Goal: Task Accomplishment & Management: Manage account settings

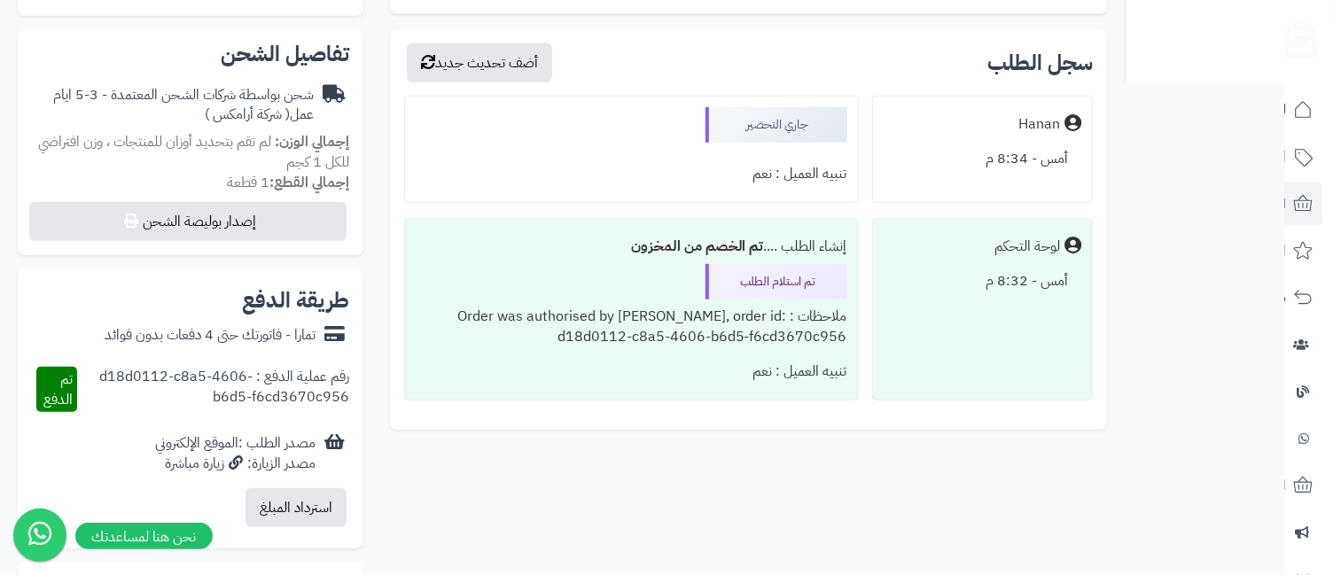
scroll to position [443, 0]
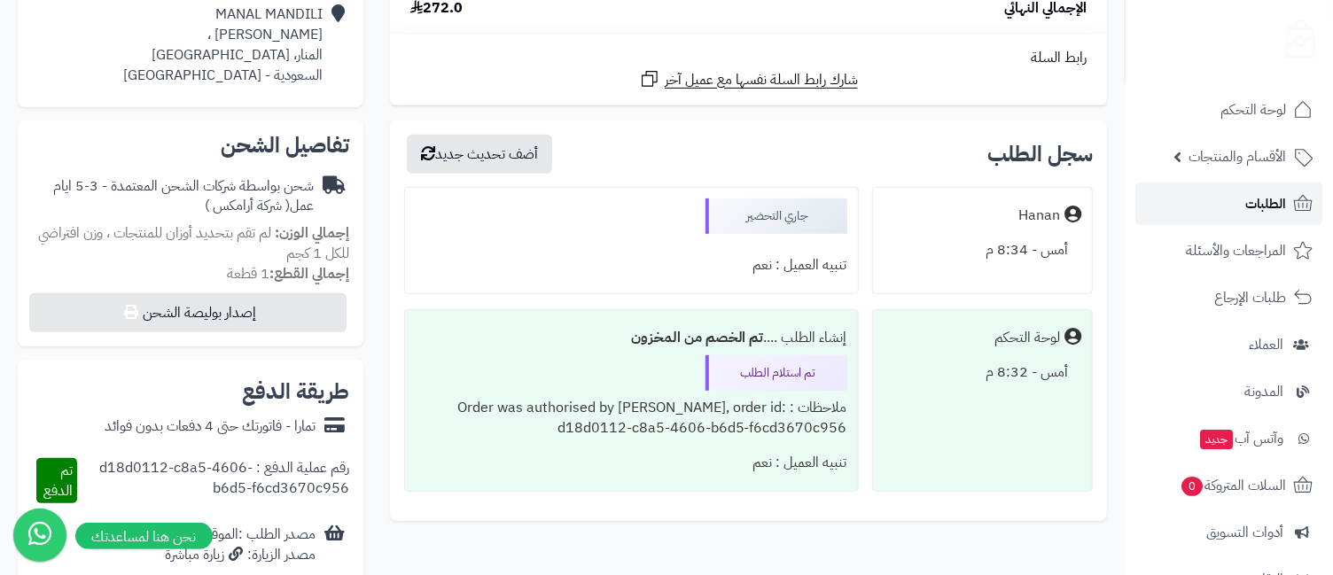
click at [1220, 203] on link "الطلبات" at bounding box center [1228, 204] width 187 height 43
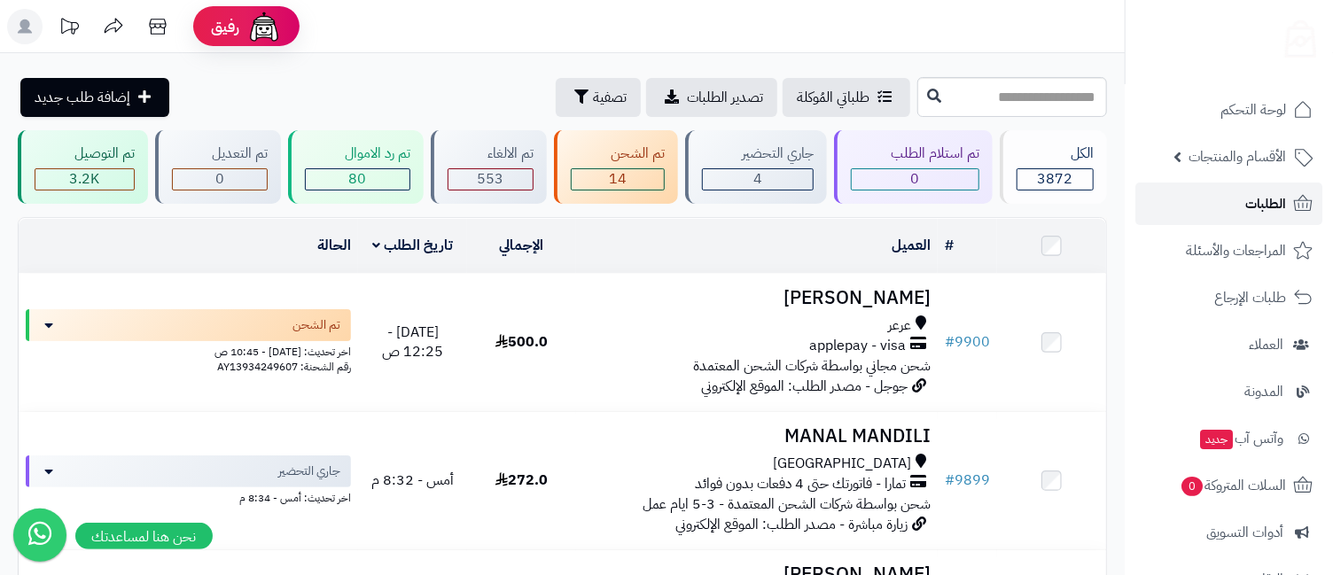
click at [1235, 197] on link "الطلبات" at bounding box center [1228, 204] width 187 height 43
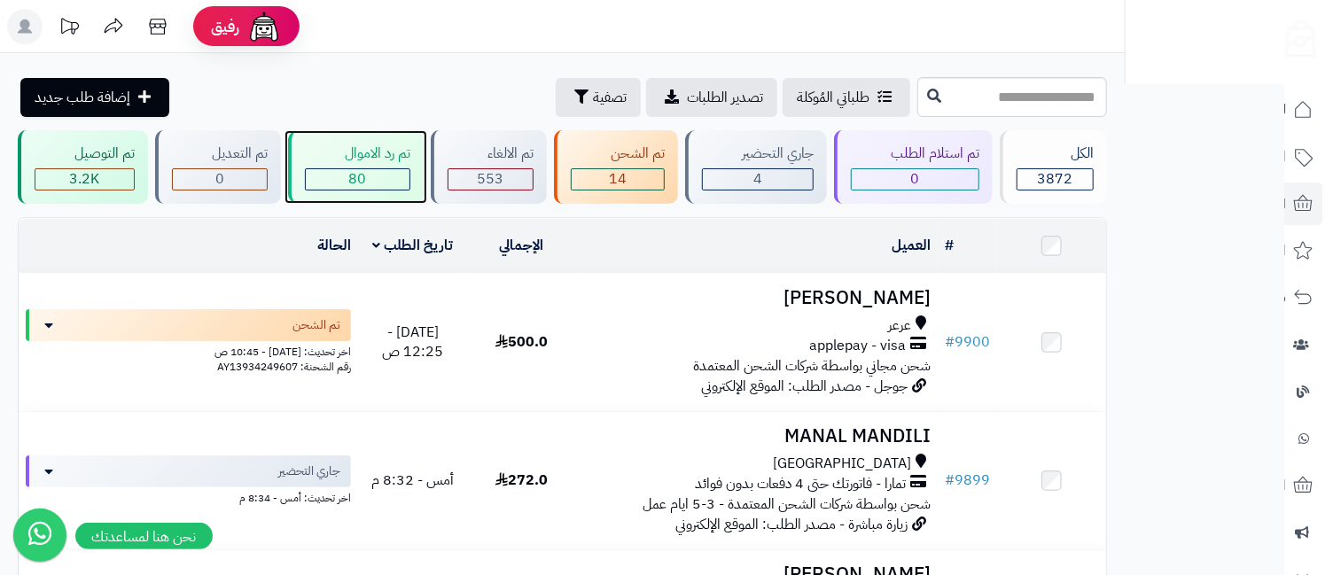
click at [354, 163] on div "تم رد الاموال" at bounding box center [357, 154] width 105 height 20
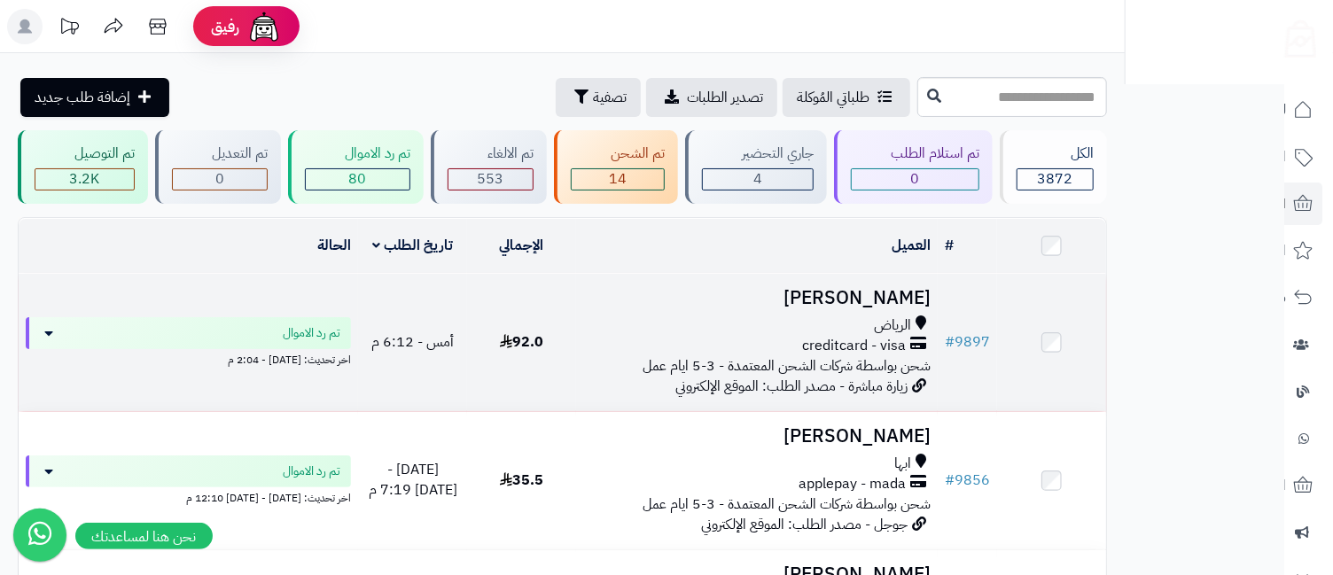
click at [897, 328] on span "الرياض" at bounding box center [892, 325] width 37 height 20
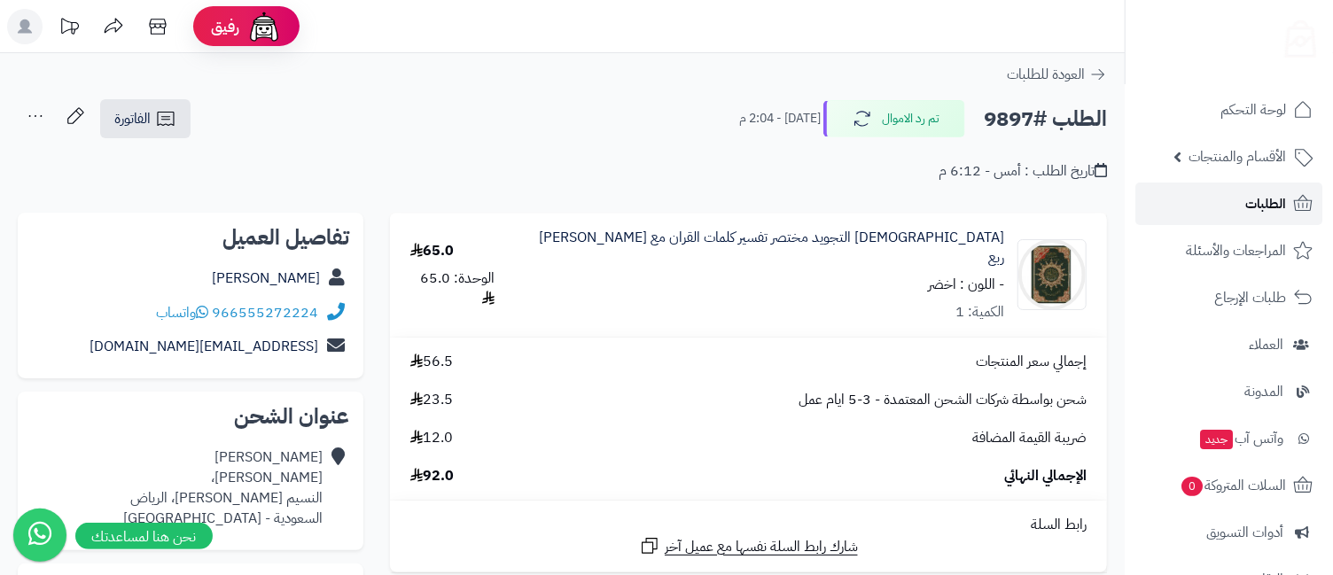
click at [1264, 196] on span "الطلبات" at bounding box center [1265, 203] width 41 height 25
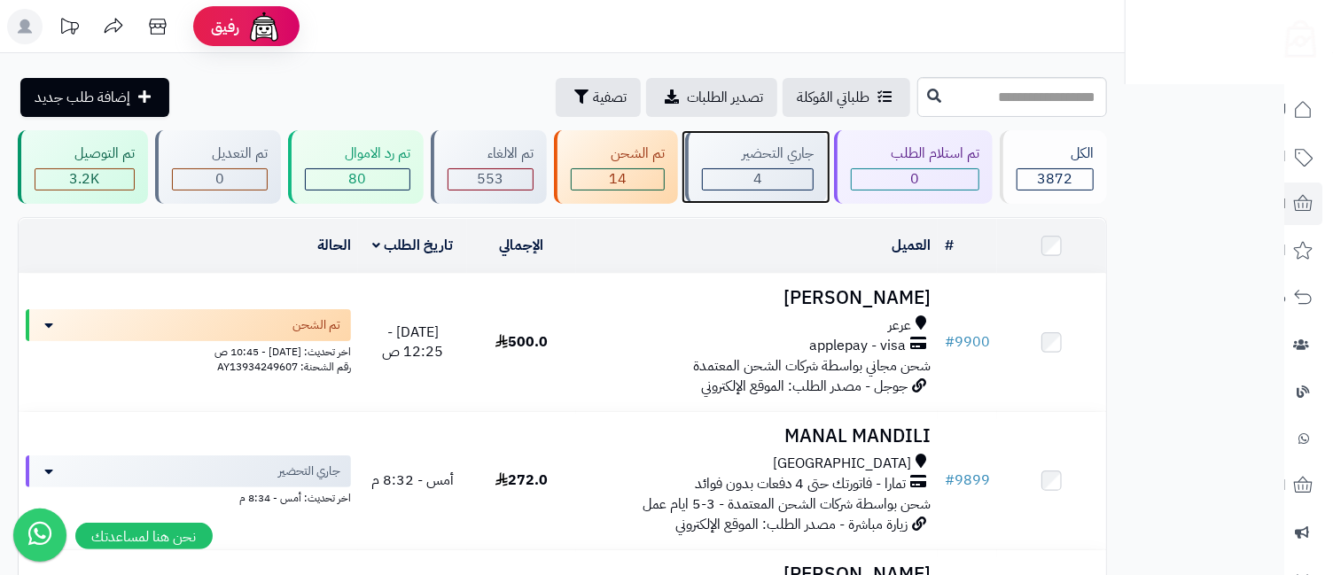
click at [783, 182] on div "4" at bounding box center [758, 179] width 110 height 20
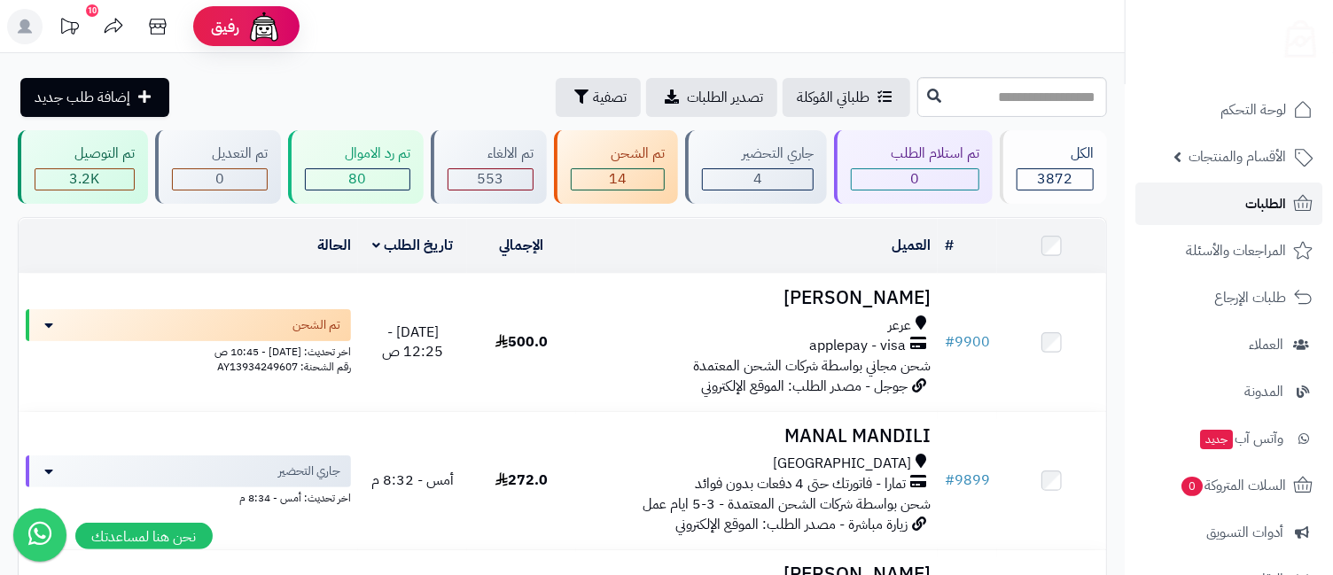
click at [1245, 196] on link "الطلبات" at bounding box center [1228, 204] width 187 height 43
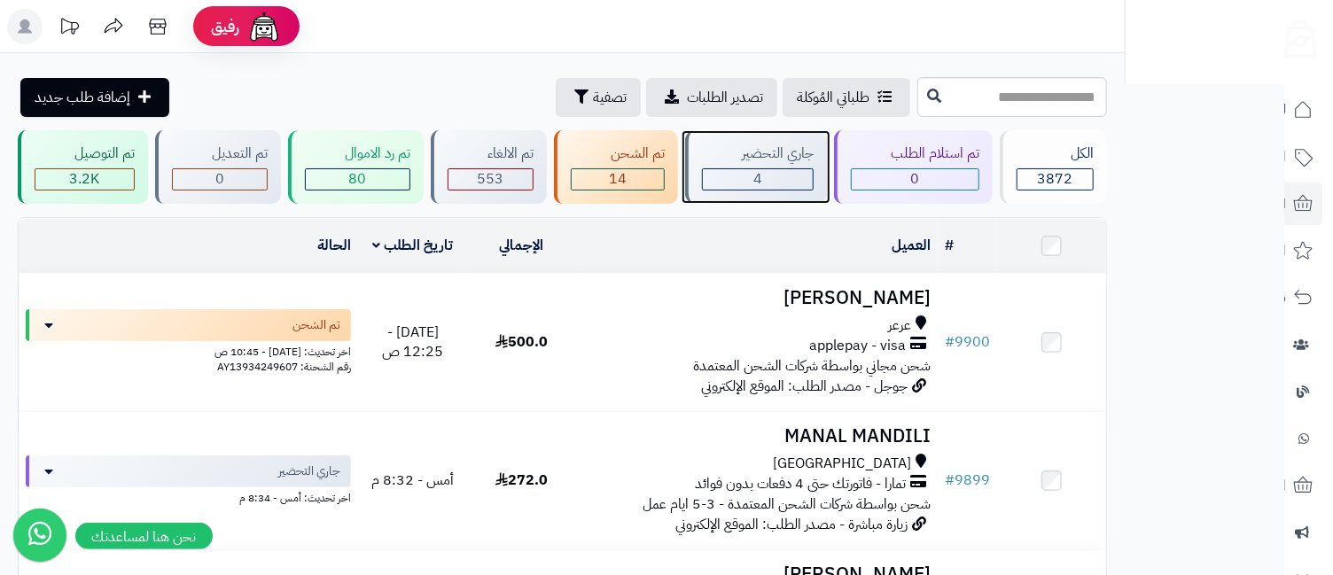
click at [727, 173] on div "4" at bounding box center [758, 179] width 110 height 20
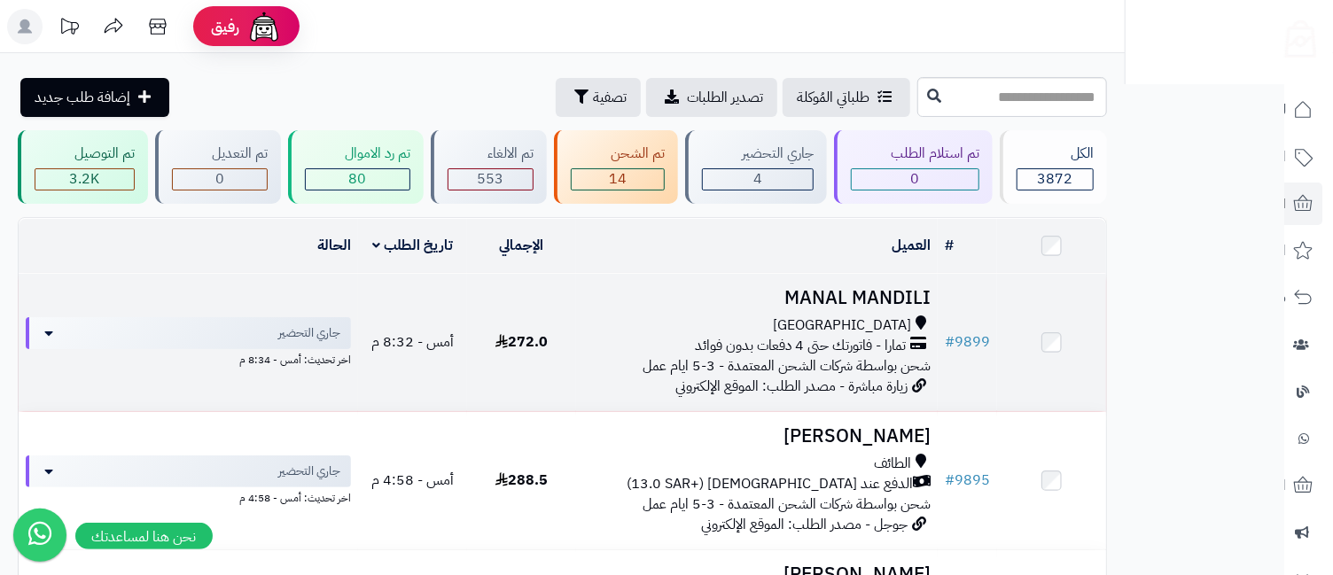
click at [828, 299] on h3 "MANAL MANDILI" at bounding box center [757, 298] width 348 height 20
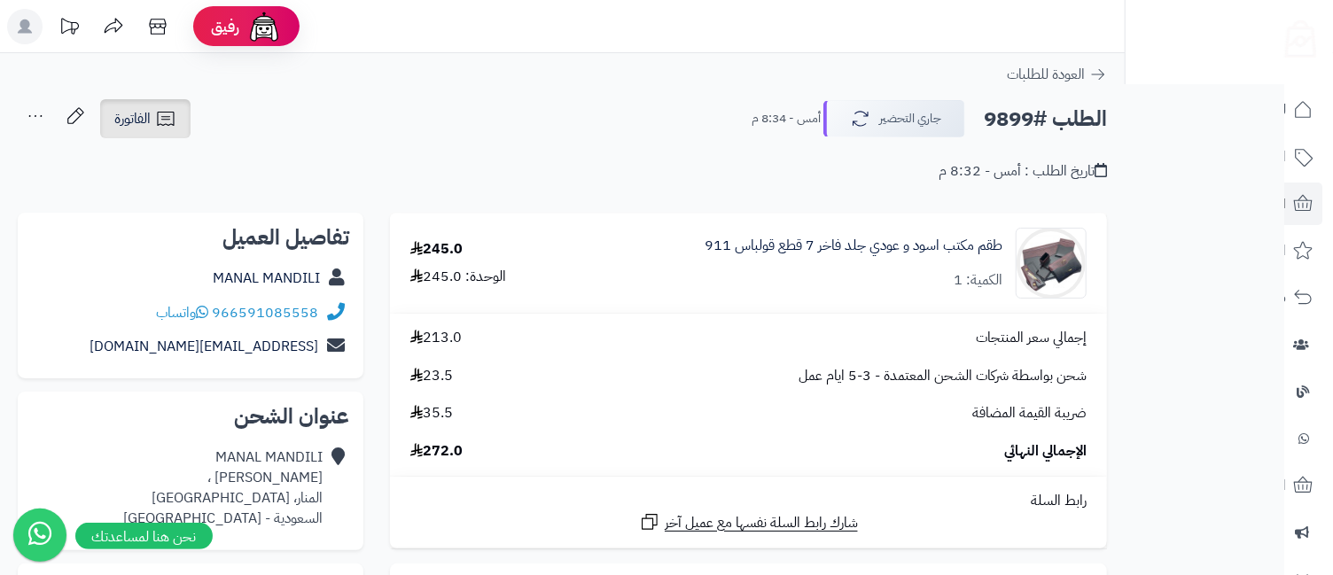
click at [127, 123] on span "الفاتورة" at bounding box center [132, 118] width 36 height 21
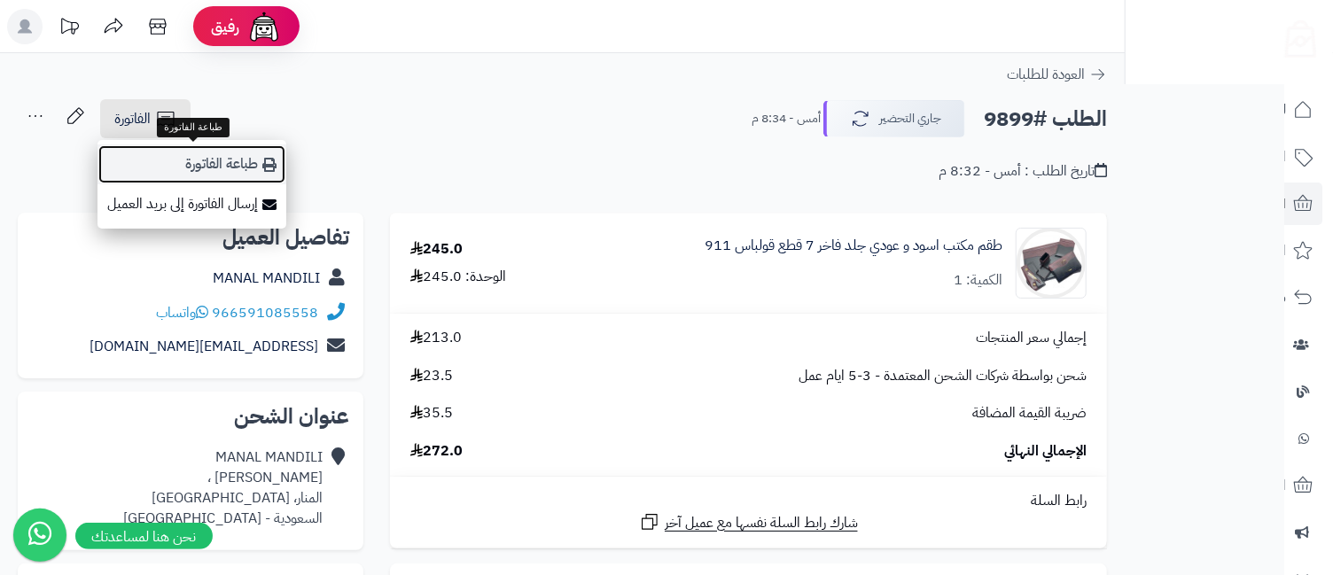
click at [177, 163] on link "طباعة الفاتورة" at bounding box center [191, 164] width 189 height 40
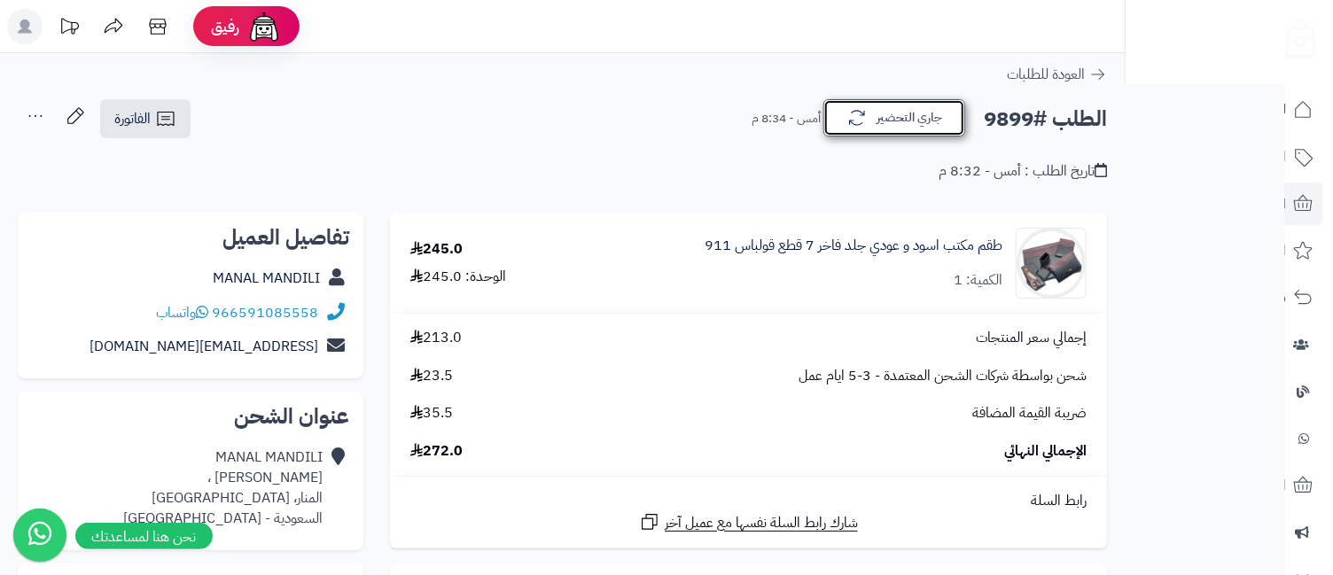
click at [890, 123] on button "جاري التحضير" at bounding box center [894, 117] width 142 height 37
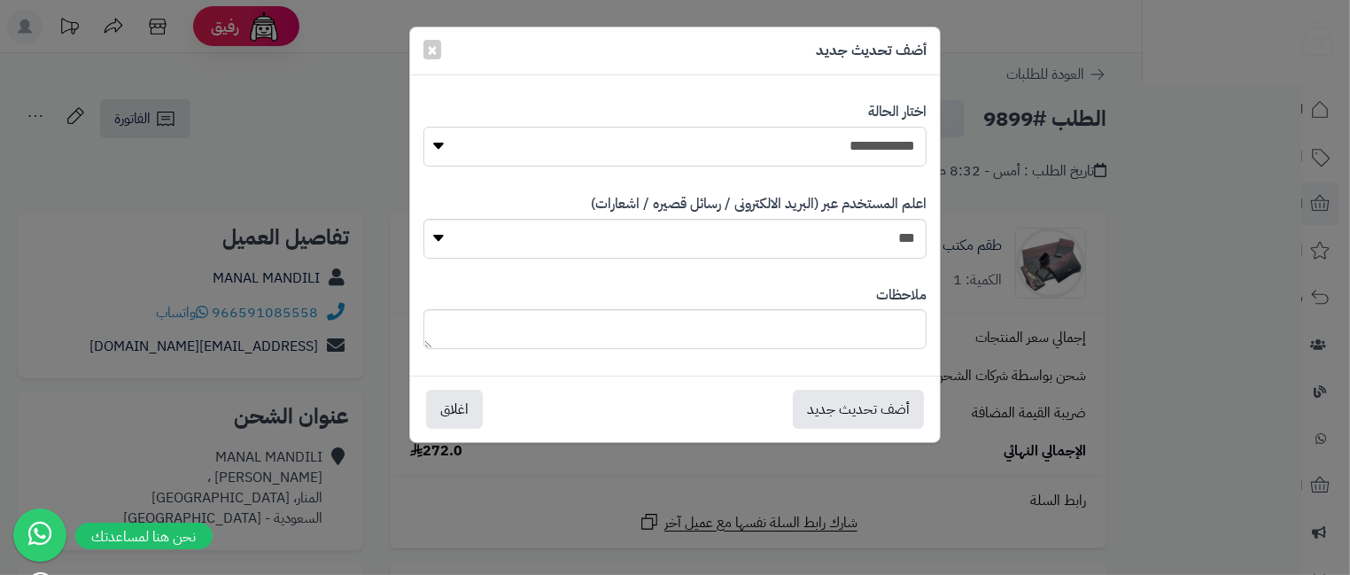
click at [871, 139] on select "**********" at bounding box center [675, 147] width 503 height 40
select select "*"
click at [424, 127] on select "**********" at bounding box center [675, 147] width 503 height 40
click at [882, 402] on button "أضف تحديث جديد" at bounding box center [858, 408] width 131 height 39
